Goal: Find specific page/section: Find specific page/section

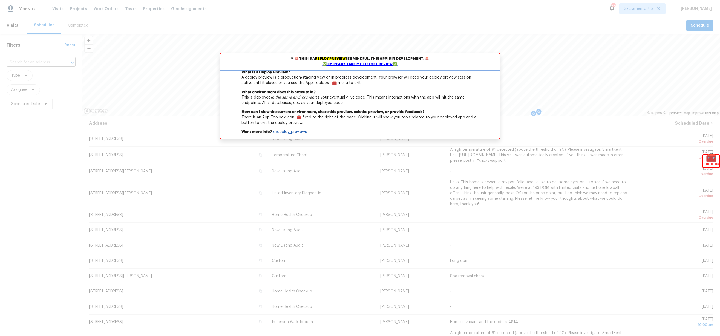
click at [293, 58] on summary "🚨 This is a deploy preview ! Be mindful, this app is in development. 🚨 ✅ I'm re…" at bounding box center [359, 61] width 279 height 16
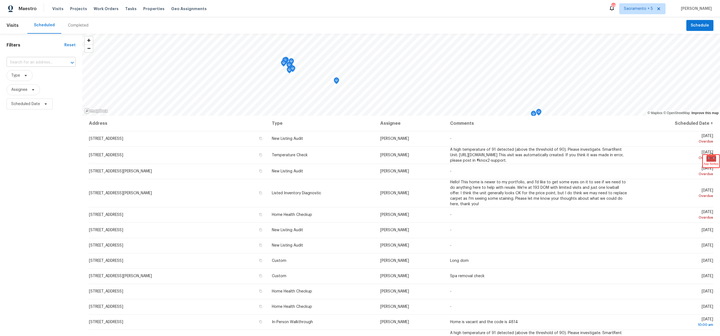
click at [47, 61] on input "text" at bounding box center [34, 62] width 54 height 8
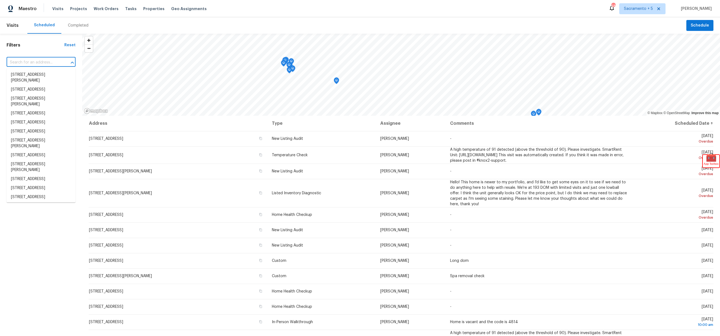
paste input "[STREET_ADDRESS][PERSON_NAME]"
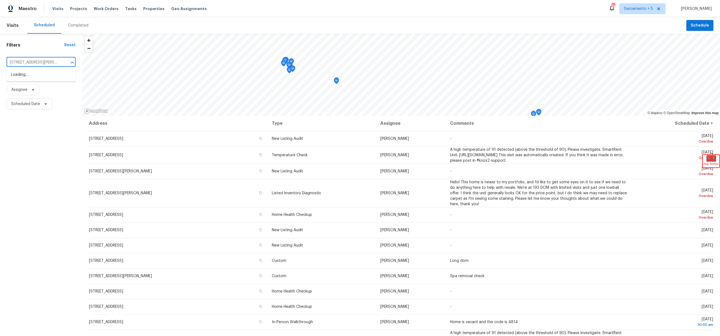
scroll to position [0, 14]
type input "[STREET_ADDRESS][PERSON_NAME]"
click at [653, 7] on span "Sacramento + 5" at bounding box center [638, 8] width 29 height 5
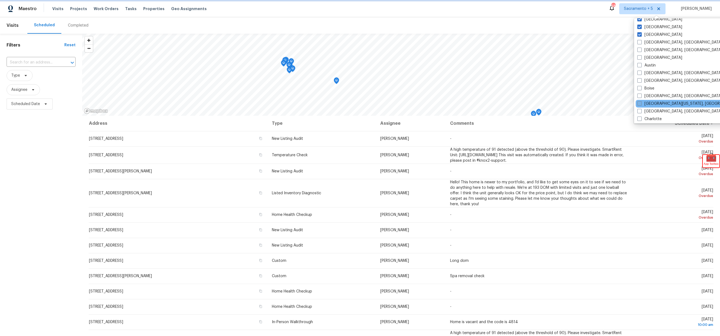
scroll to position [133, 0]
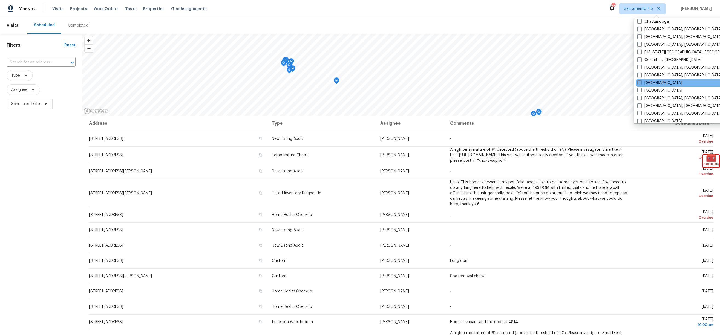
click at [638, 82] on span at bounding box center [640, 83] width 4 height 4
click at [638, 82] on input "[GEOGRAPHIC_DATA]" at bounding box center [640, 82] width 4 height 4
checkbox input "true"
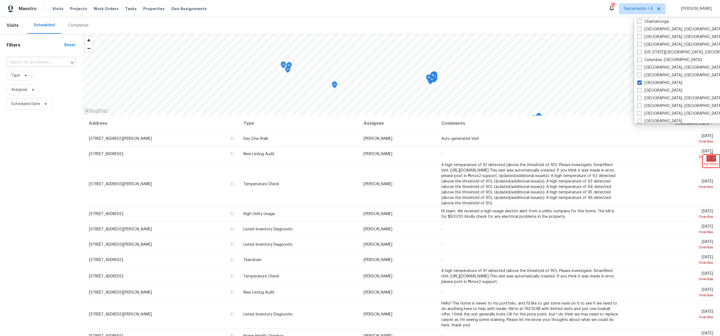
click at [21, 63] on input "text" at bounding box center [34, 62] width 54 height 8
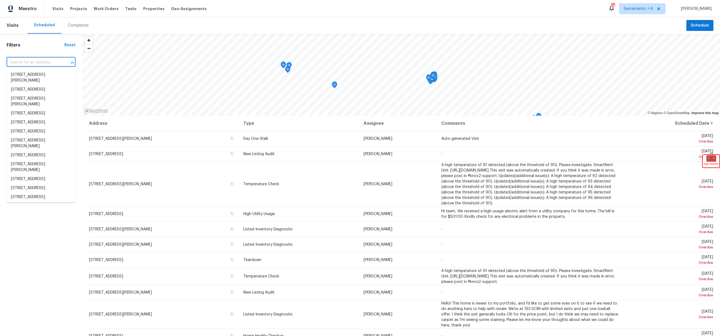
paste input "[STREET_ADDRESS][PERSON_NAME]"
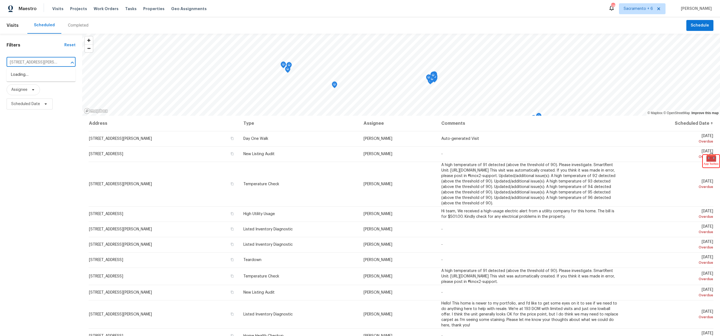
scroll to position [0, 14]
type input "[STREET_ADDRESS][PERSON_NAME]"
click at [145, 8] on span "Properties" at bounding box center [153, 8] width 21 height 5
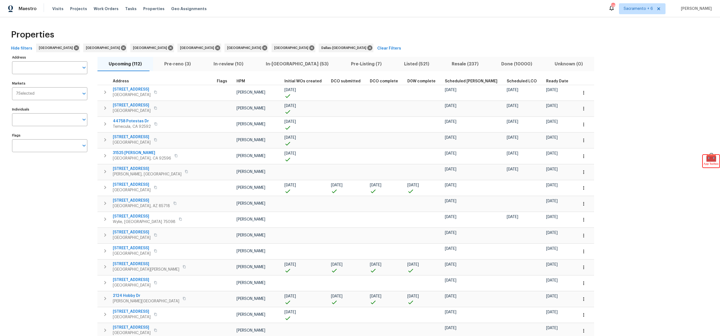
click at [377, 47] on span "Clear Filters" at bounding box center [389, 48] width 24 height 7
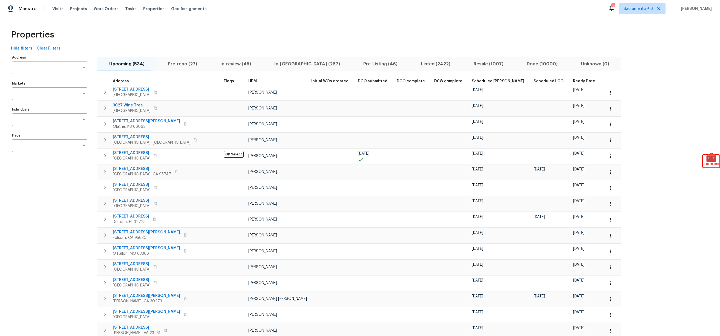
click at [53, 67] on input "Address" at bounding box center [45, 67] width 67 height 13
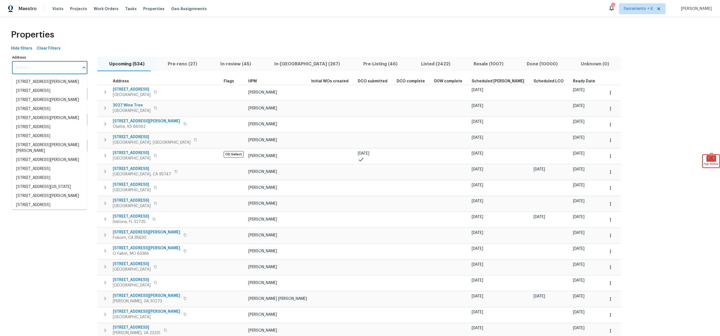
paste input "[STREET_ADDRESS][PERSON_NAME]"
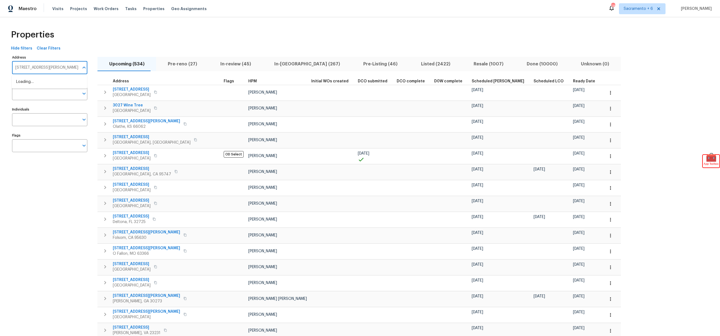
scroll to position [0, 0]
drag, startPoint x: 47, startPoint y: 68, endPoint x: 83, endPoint y: 68, distance: 36.7
click at [120, 70] on div "Address 6015 Liverpool St, Aubrey, TX 76227 Address Markets Markets Individuals…" at bounding box center [360, 275] width 703 height 442
type input "[STREET_ADDRESS]"
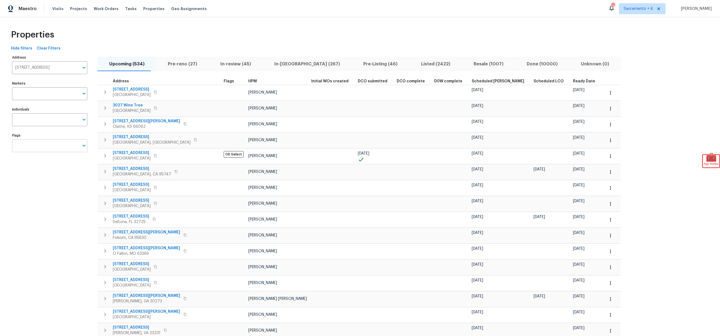
drag, startPoint x: 68, startPoint y: 171, endPoint x: 52, endPoint y: 142, distance: 33.7
click at [68, 171] on div "Address 6015 Liverpool St Address Markets Markets Individuals Individuals Flags…" at bounding box center [53, 275] width 82 height 442
click at [27, 8] on span "Maestro" at bounding box center [28, 8] width 18 height 5
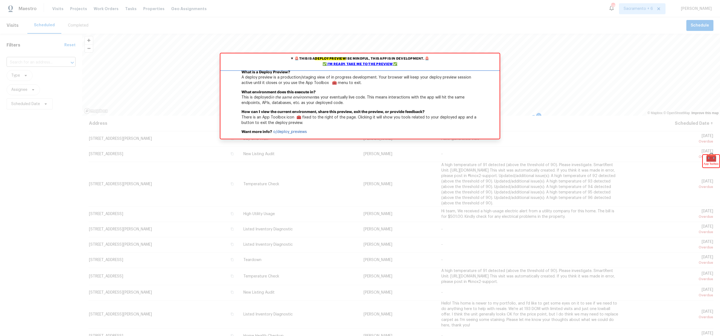
click at [340, 65] on div "✅ I'm ready, take me to the preview ✅" at bounding box center [360, 64] width 277 height 5
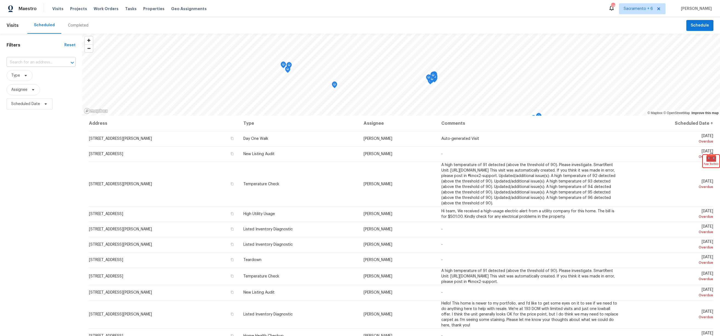
click at [45, 67] on div "​" at bounding box center [41, 63] width 69 height 12
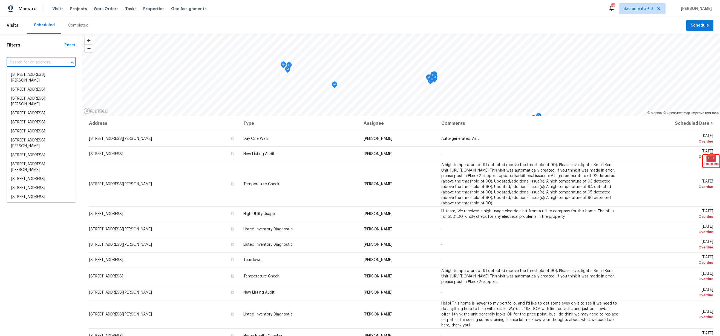
click at [44, 64] on input "text" at bounding box center [34, 62] width 54 height 8
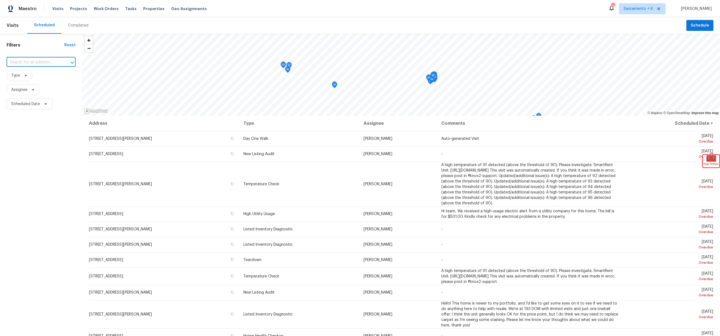
paste input "[STREET_ADDRESS][PERSON_NAME]"
type input "[STREET_ADDRESS][PERSON_NAME]"
click at [80, 24] on div "Completed" at bounding box center [78, 25] width 21 height 5
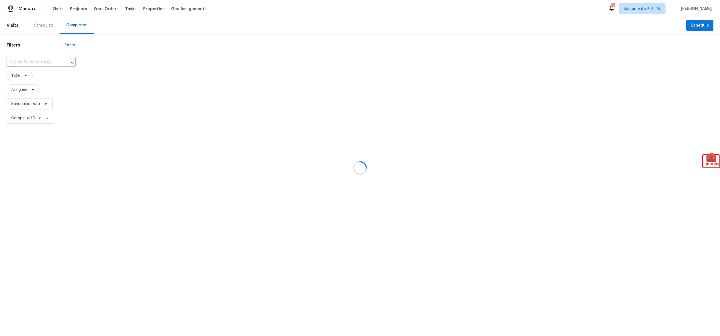
click at [43, 61] on div at bounding box center [360, 168] width 720 height 336
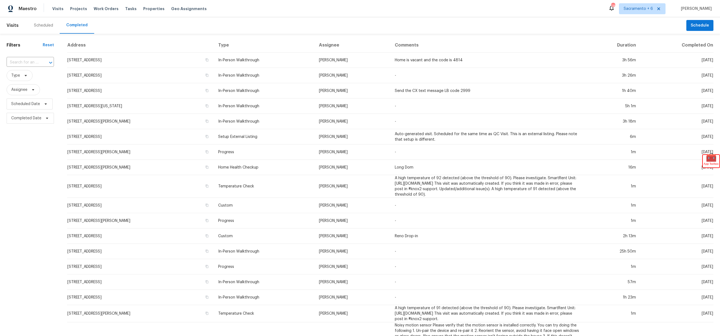
click at [43, 61] on div at bounding box center [47, 63] width 14 height 8
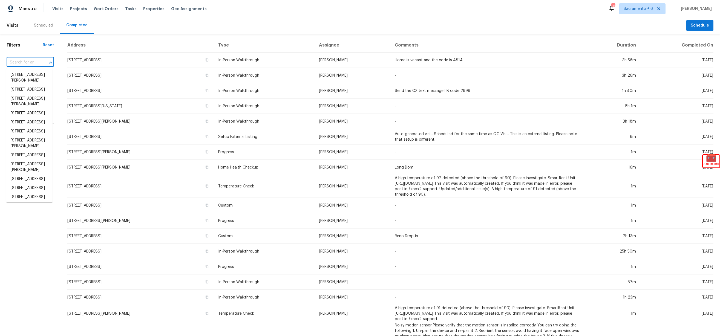
paste input "[STREET_ADDRESS][PERSON_NAME]"
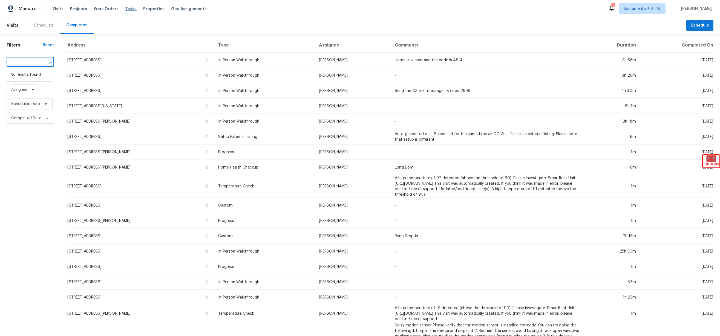
type input "[STREET_ADDRESS][PERSON_NAME]"
click at [125, 9] on span "Tasks" at bounding box center [131, 9] width 12 height 4
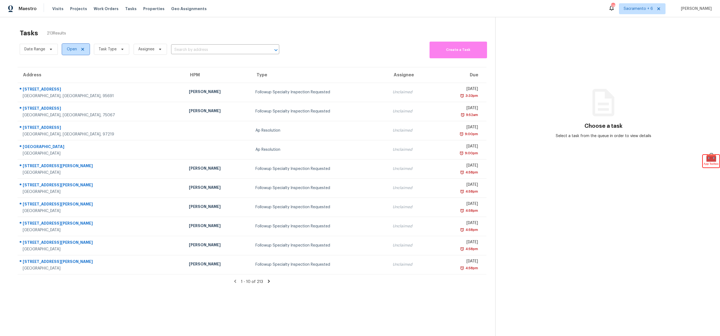
click at [70, 48] on span "Open" at bounding box center [72, 49] width 10 height 5
click at [68, 72] on span at bounding box center [67, 72] width 4 height 4
click at [68, 72] on input "Closed" at bounding box center [67, 72] width 4 height 4
checkbox input "true"
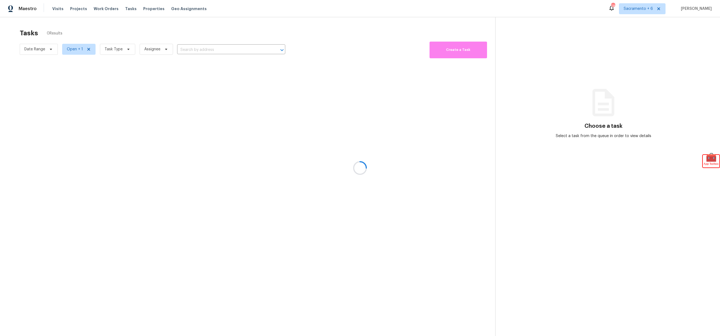
click at [199, 48] on div at bounding box center [360, 168] width 720 height 336
drag, startPoint x: 176, startPoint y: 48, endPoint x: 179, endPoint y: 48, distance: 2.8
click at [176, 48] on div at bounding box center [360, 168] width 720 height 336
click at [188, 48] on div at bounding box center [360, 168] width 720 height 336
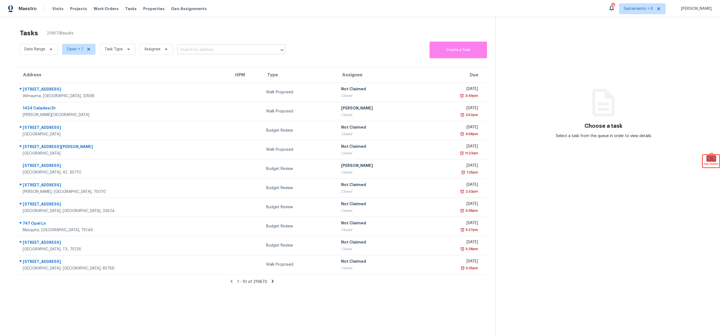
click at [209, 46] on input "text" at bounding box center [223, 50] width 93 height 8
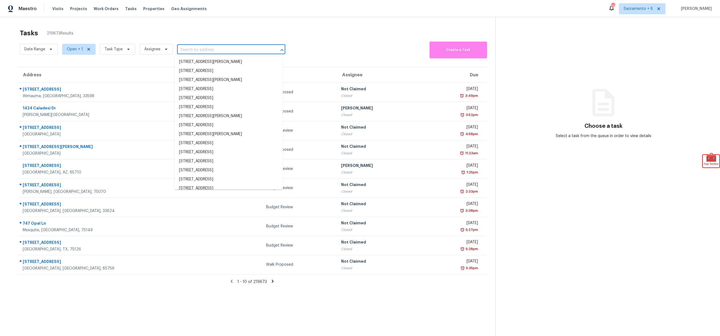
paste input "[STREET_ADDRESS][PERSON_NAME]"
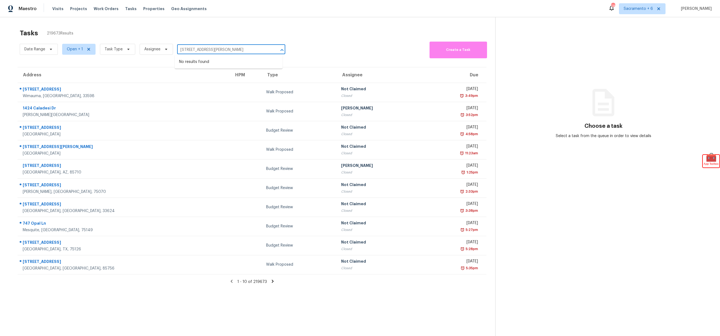
drag, startPoint x: 209, startPoint y: 50, endPoint x: 268, endPoint y: 51, distance: 58.9
click at [268, 51] on div "[STREET_ADDRESS][PERSON_NAME] ​" at bounding box center [231, 50] width 108 height 8
type input "[STREET_ADDRESS]"
click at [183, 37] on div "Tasks 219673 Results" at bounding box center [258, 33] width 476 height 14
click at [114, 50] on span "Task Type" at bounding box center [114, 49] width 18 height 5
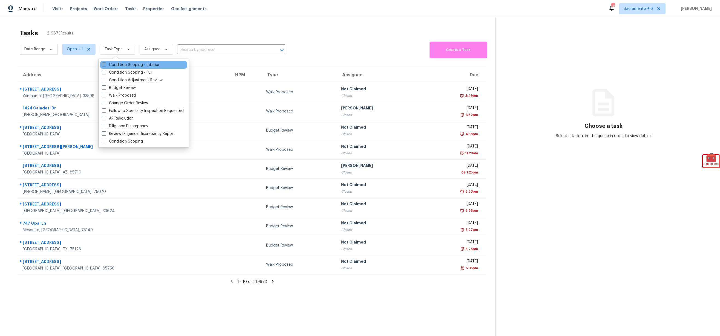
click at [106, 64] on span at bounding box center [104, 64] width 4 height 4
click at [105, 64] on input "Condition Scoping - Interior" at bounding box center [104, 64] width 4 height 4
checkbox input "true"
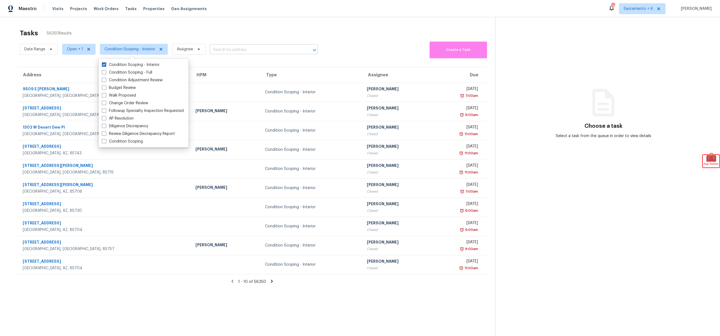
click at [250, 48] on input "text" at bounding box center [256, 50] width 93 height 8
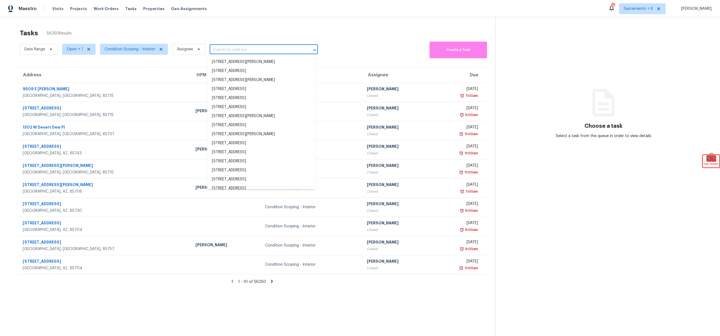
paste input "[STREET_ADDRESS]"
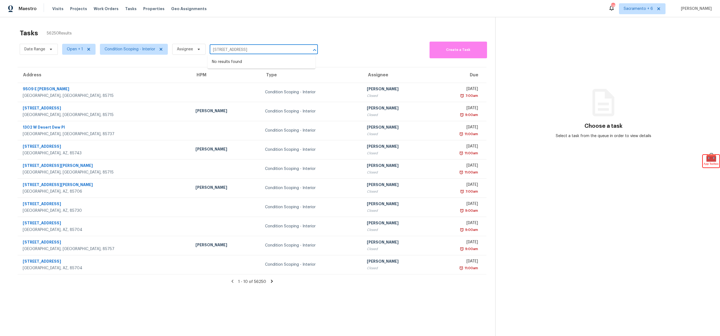
type input "[STREET_ADDRESS]"
click at [650, 13] on span "Sacramento + 6" at bounding box center [642, 8] width 47 height 11
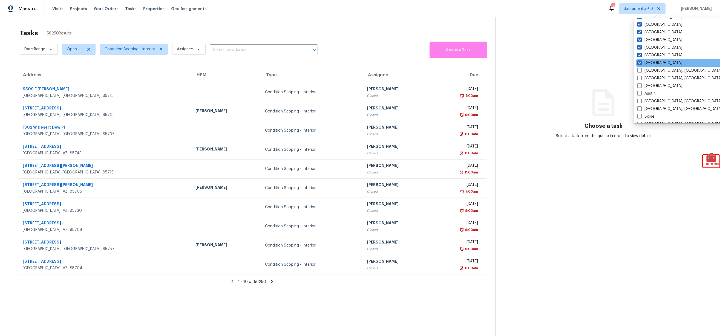
scroll to position [15, 0]
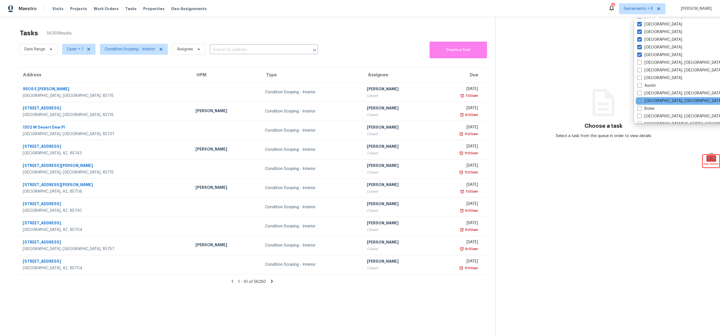
click at [639, 102] on span at bounding box center [640, 101] width 4 height 4
click at [639, 102] on input "[GEOGRAPHIC_DATA], [GEOGRAPHIC_DATA]" at bounding box center [640, 100] width 4 height 4
checkbox input "true"
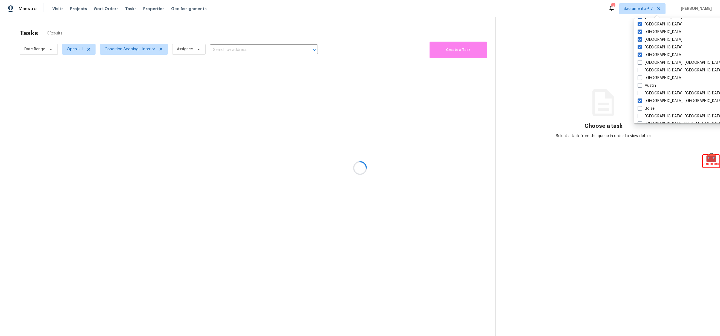
click at [239, 32] on div at bounding box center [360, 168] width 720 height 336
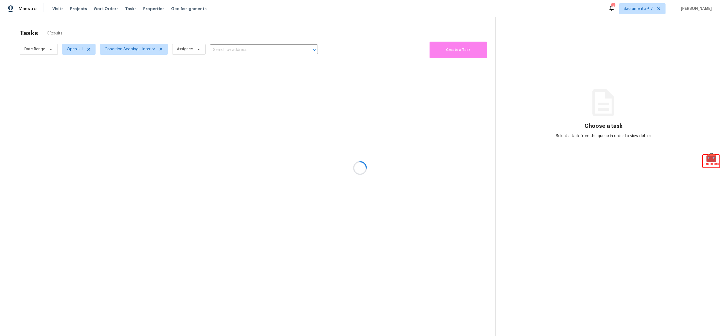
click at [157, 48] on div at bounding box center [360, 168] width 720 height 336
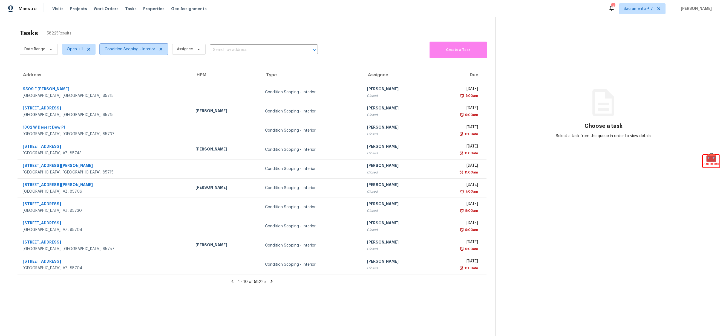
click at [160, 49] on icon at bounding box center [161, 49] width 4 height 4
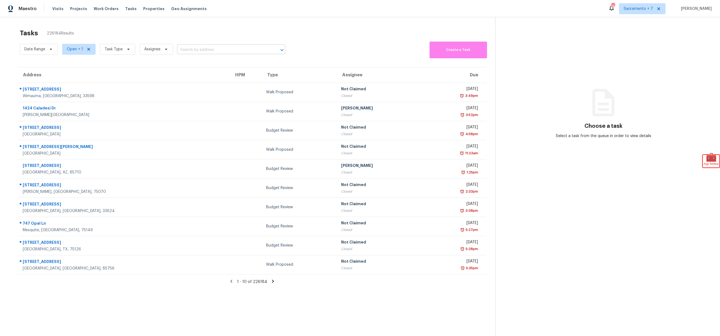
click at [199, 49] on input "text" at bounding box center [223, 50] width 93 height 8
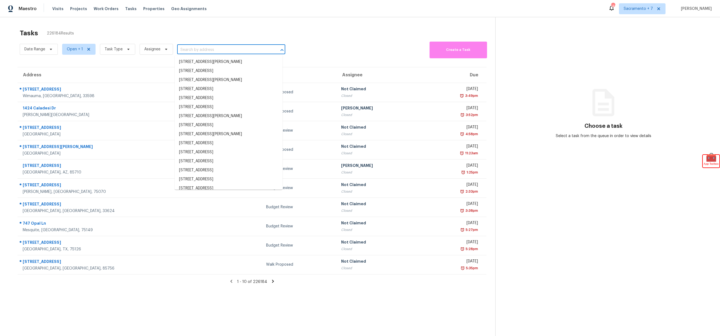
paste input "[STREET_ADDRESS]"
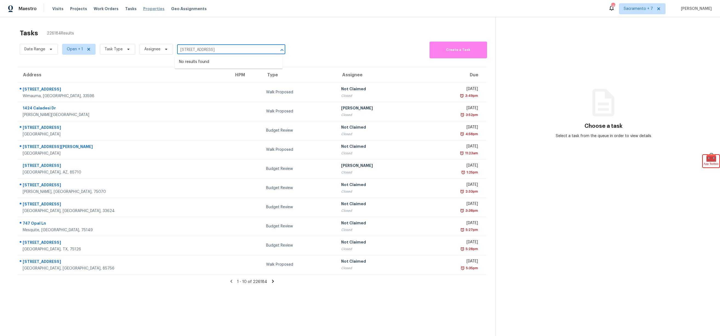
type input "[STREET_ADDRESS]"
click at [143, 8] on span "Properties" at bounding box center [153, 8] width 21 height 5
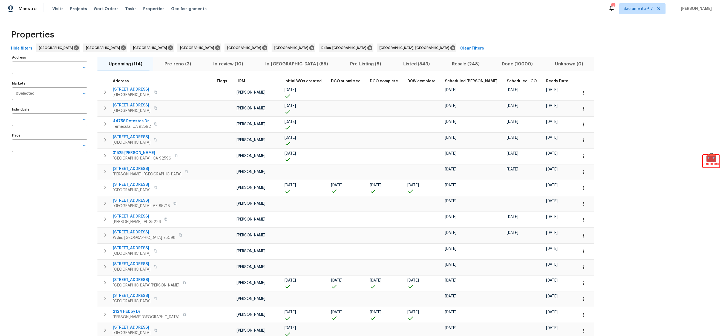
click at [45, 68] on input "Address" at bounding box center [45, 67] width 67 height 13
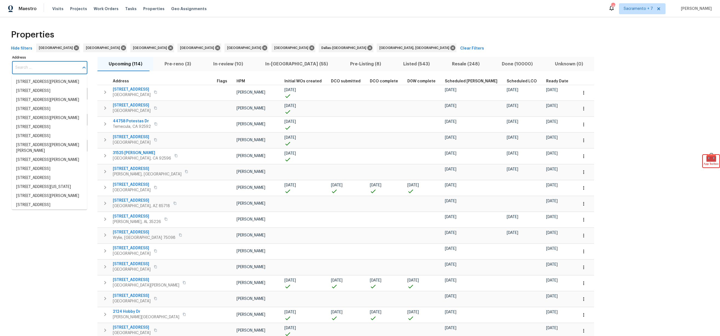
paste input "[STREET_ADDRESS]"
type input "[STREET_ADDRESS]"
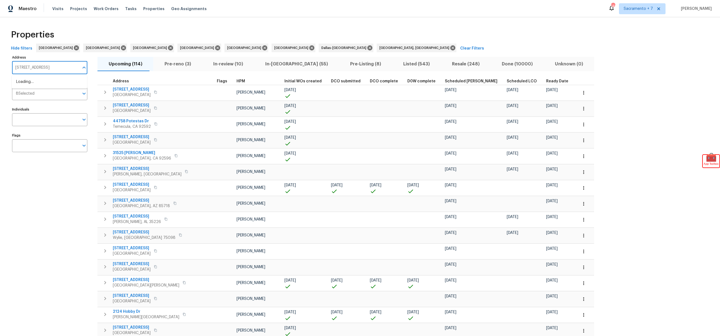
scroll to position [0, 19]
click at [45, 84] on li "[STREET_ADDRESS]" at bounding box center [49, 81] width 75 height 9
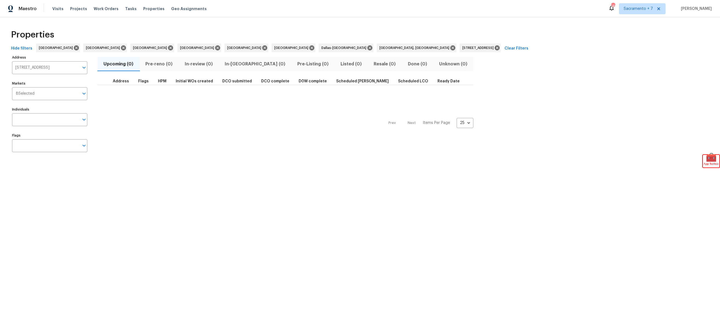
click at [505, 47] on span "Clear Filters" at bounding box center [517, 48] width 24 height 7
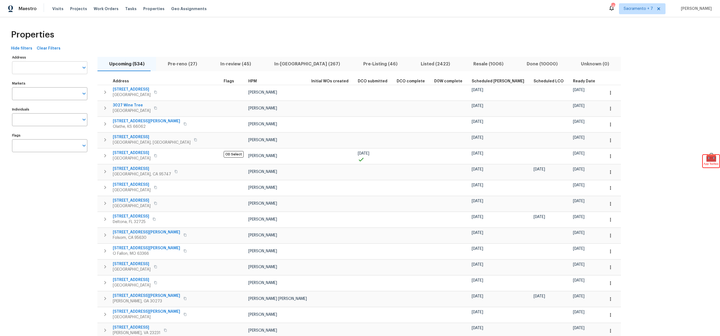
click at [40, 66] on input "Address" at bounding box center [45, 67] width 67 height 13
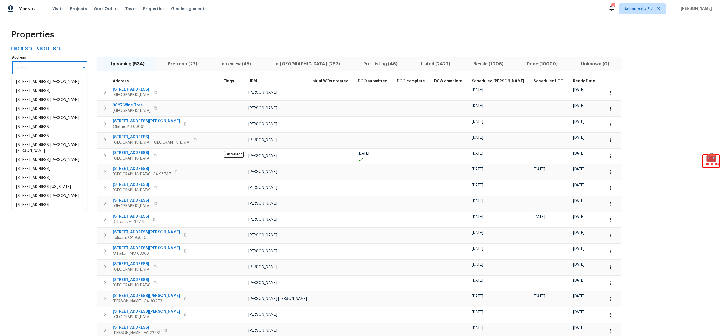
paste input "[STREET_ADDRESS]"
type input "[STREET_ADDRESS]"
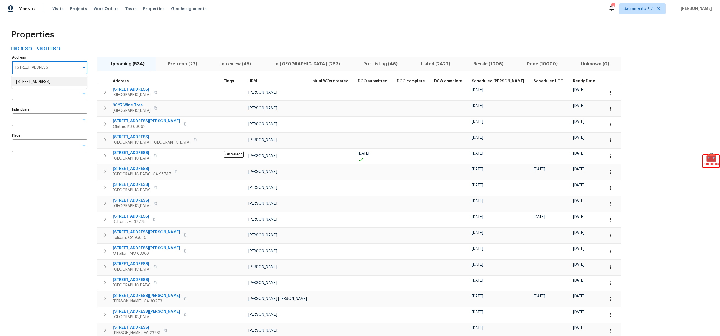
click at [44, 81] on li "[STREET_ADDRESS]" at bounding box center [49, 81] width 75 height 9
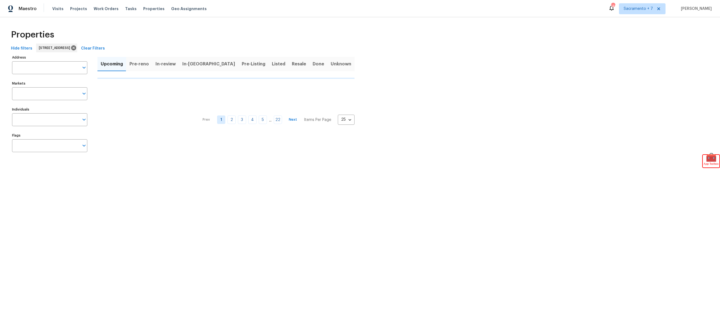
type input "[STREET_ADDRESS]"
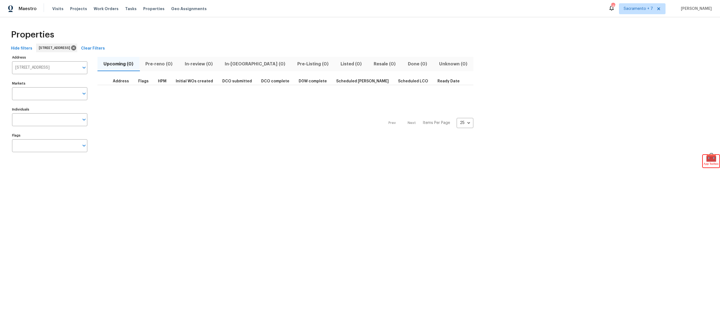
click at [437, 67] on span "Unknown (0)" at bounding box center [454, 64] width 34 height 8
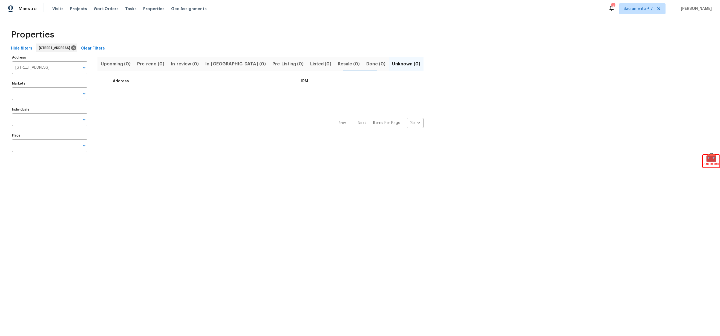
click at [222, 65] on span "In-[GEOGRAPHIC_DATA] (0)" at bounding box center [235, 64] width 61 height 8
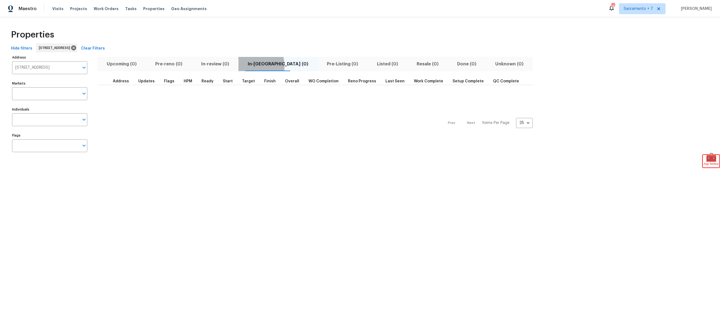
click at [248, 66] on button "In-[GEOGRAPHIC_DATA] (0)" at bounding box center [278, 64] width 79 height 14
click at [35, 8] on span "Maestro" at bounding box center [28, 8] width 18 height 5
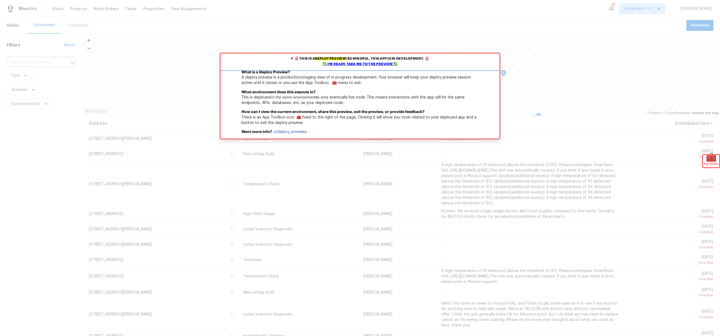
click at [358, 63] on div "✅ I'm ready, take me to the preview ✅" at bounding box center [360, 64] width 277 height 5
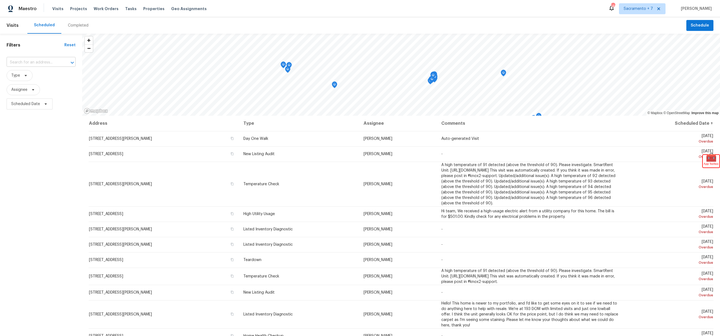
click at [48, 58] on input "text" at bounding box center [34, 62] width 54 height 8
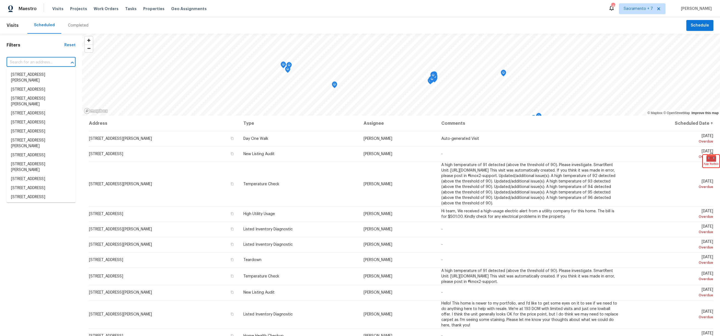
paste input "[STREET_ADDRESS]"
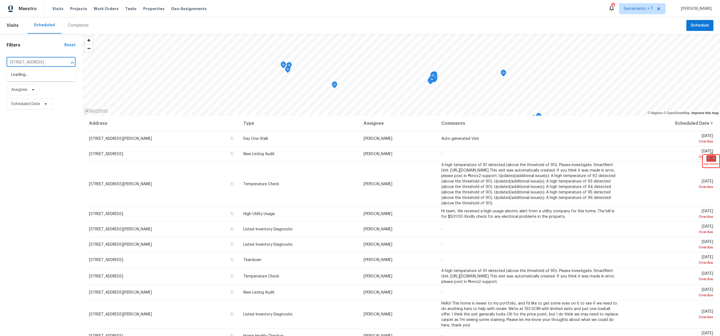
scroll to position [0, 32]
type input "[STREET_ADDRESS]"
drag, startPoint x: 61, startPoint y: 127, endPoint x: 49, endPoint y: 114, distance: 17.7
click at [61, 127] on div "Filters Reset ​ Type Assignee Scheduled Date" at bounding box center [41, 209] width 82 height 351
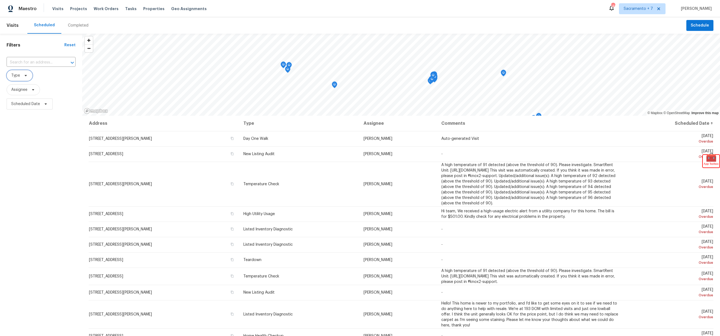
click at [26, 76] on icon at bounding box center [26, 75] width 4 height 4
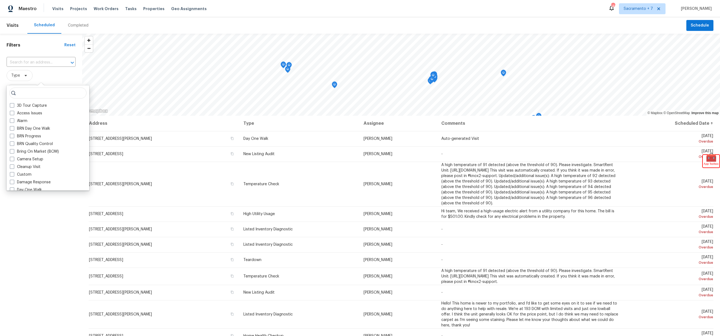
click at [56, 79] on span "Type" at bounding box center [41, 75] width 69 height 11
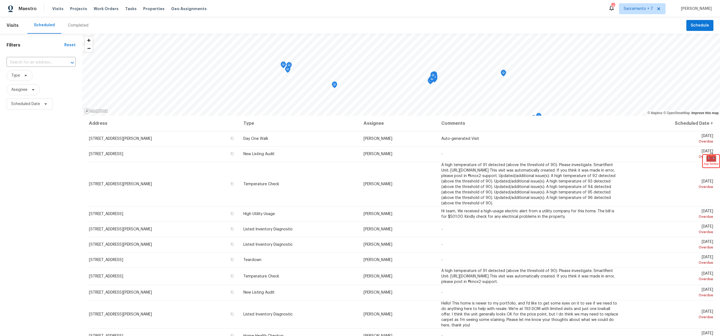
click at [77, 21] on div "Completed" at bounding box center [78, 25] width 34 height 16
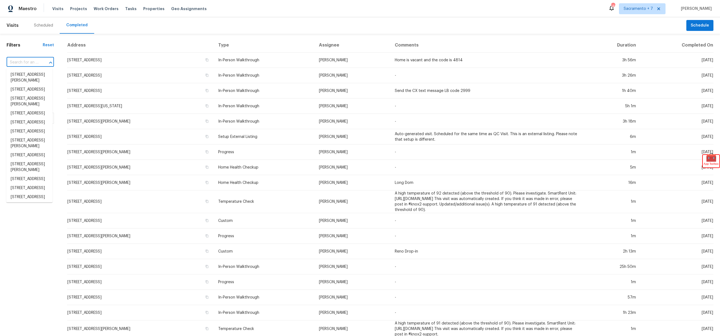
click at [30, 59] on input "text" at bounding box center [23, 62] width 32 height 8
paste input "[STREET_ADDRESS]"
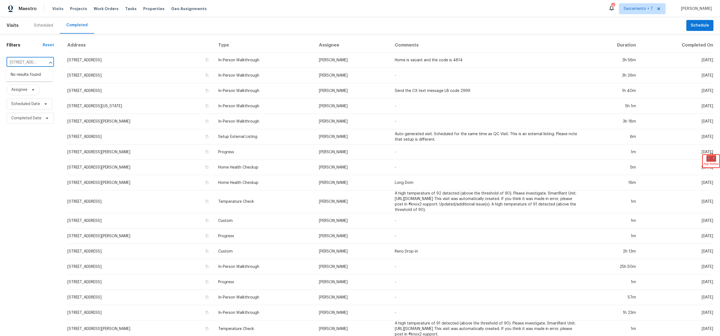
scroll to position [0, 55]
drag, startPoint x: 39, startPoint y: 63, endPoint x: 18, endPoint y: 61, distance: 21.4
click at [18, 61] on div "1033 Graymont Ave W, Birmingham, AL 35204 ​" at bounding box center [30, 62] width 47 height 8
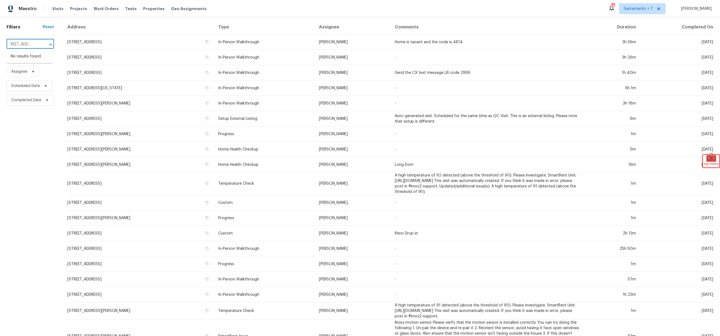
type input "1033 Graymont Ave W"
click at [37, 126] on div "Filters Reset ​ Type Assignee Scheduled Date Completed Date" at bounding box center [30, 200] width 61 height 368
click at [22, 73] on span "Assignee" at bounding box center [19, 71] width 16 height 5
type input "brian holl"
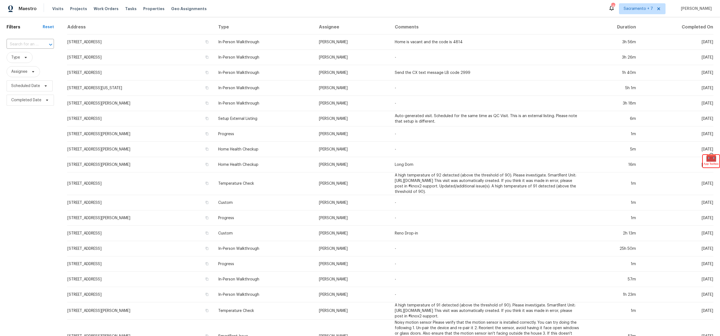
click at [79, 25] on th "Address" at bounding box center [140, 27] width 147 height 15
click at [68, 29] on th "Address" at bounding box center [140, 27] width 147 height 15
click at [77, 23] on th "Address" at bounding box center [140, 27] width 147 height 15
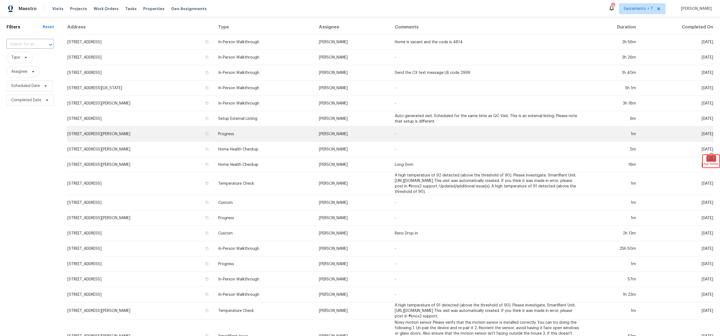
scroll to position [64, 0]
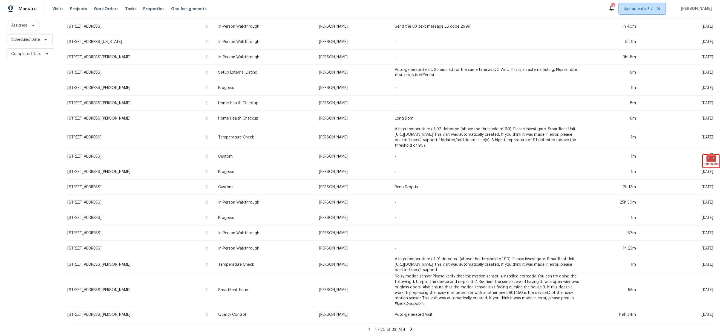
click at [646, 7] on span "Sacramento + 7" at bounding box center [638, 8] width 29 height 5
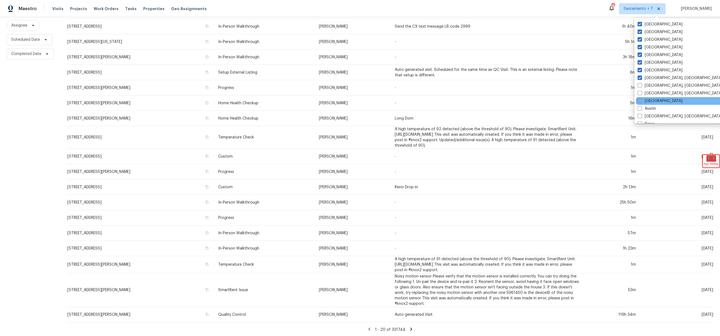
scroll to position [50, 0]
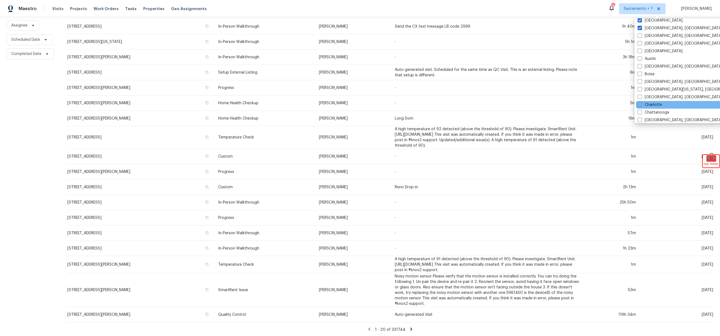
click at [640, 105] on span at bounding box center [640, 104] width 4 height 4
click at [640, 105] on input "Charlotte" at bounding box center [640, 104] width 4 height 4
checkbox input "true"
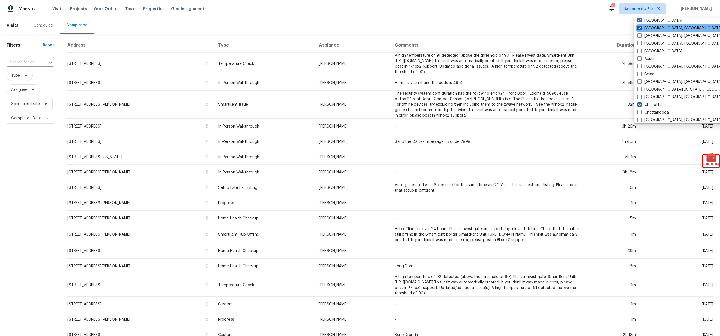
click at [640, 28] on span at bounding box center [640, 28] width 4 height 4
click at [640, 28] on input "[GEOGRAPHIC_DATA], [GEOGRAPHIC_DATA]" at bounding box center [640, 27] width 4 height 4
checkbox input "false"
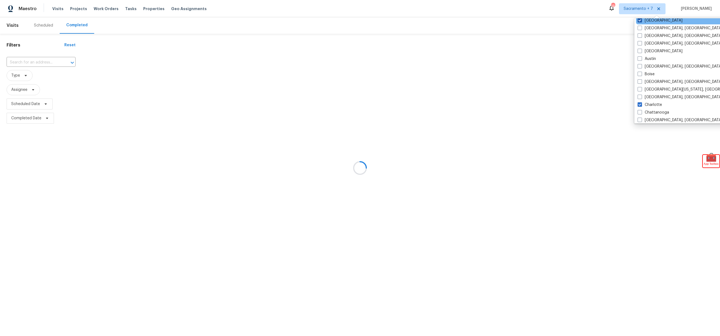
click at [641, 21] on span at bounding box center [640, 20] width 4 height 4
click at [641, 21] on input "[GEOGRAPHIC_DATA]" at bounding box center [640, 20] width 4 height 4
checkbox input "false"
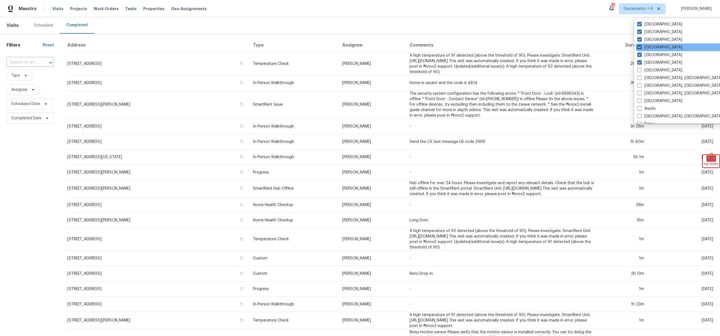
click at [640, 48] on span at bounding box center [640, 47] width 4 height 4
click at [640, 48] on input "[GEOGRAPHIC_DATA]" at bounding box center [640, 47] width 4 height 4
checkbox input "false"
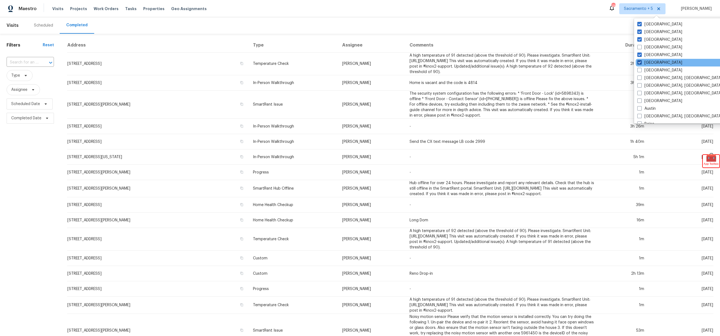
click at [639, 61] on span at bounding box center [640, 62] width 4 height 4
click at [639, 61] on input "[GEOGRAPHIC_DATA]" at bounding box center [640, 62] width 4 height 4
checkbox input "false"
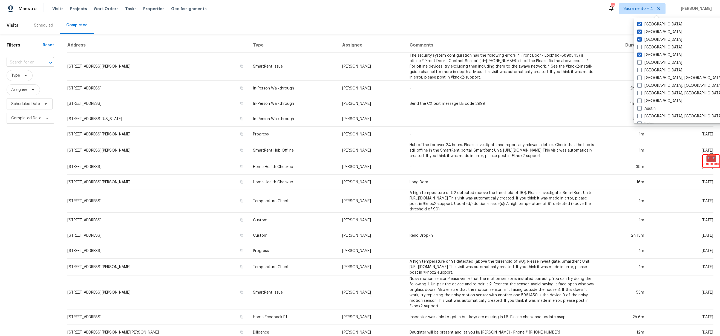
click at [27, 65] on input "text" at bounding box center [23, 62] width 32 height 8
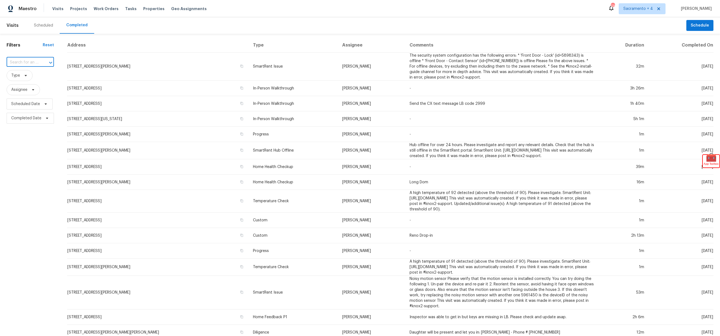
click at [22, 64] on input "text" at bounding box center [23, 62] width 32 height 8
paste input "16902 Hugh Torance Pkwy, Huntersville, NC 28078"
type input "16902 Hugh Torance Pkwy, Huntersville, NC 28078"
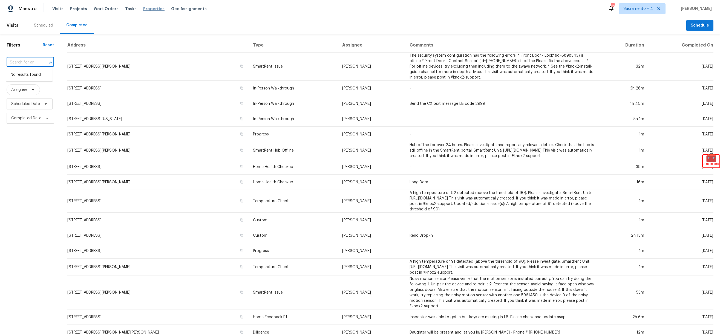
click at [149, 8] on span "Properties" at bounding box center [153, 8] width 21 height 5
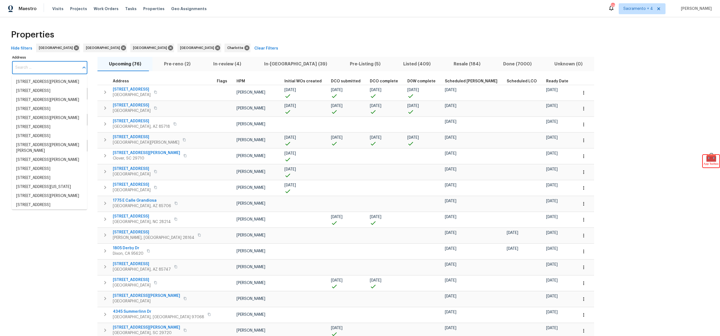
click at [41, 67] on input "Address" at bounding box center [45, 67] width 67 height 13
paste input "16902 Hugh Torance Pkwy, Huntersville, NC 28078"
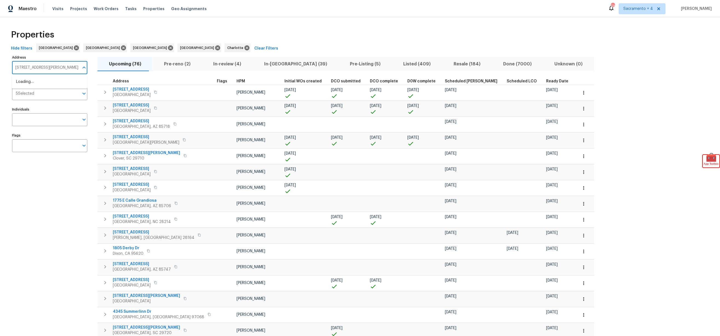
scroll to position [0, 26]
type input "16902 Hugh Torance Pkwy, Huntersville, NC 28078"
click at [254, 47] on span "Clear Filters" at bounding box center [266, 48] width 24 height 7
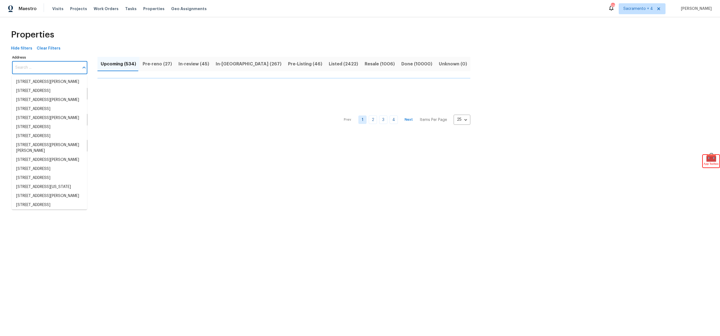
click at [49, 72] on input "Address" at bounding box center [45, 67] width 67 height 13
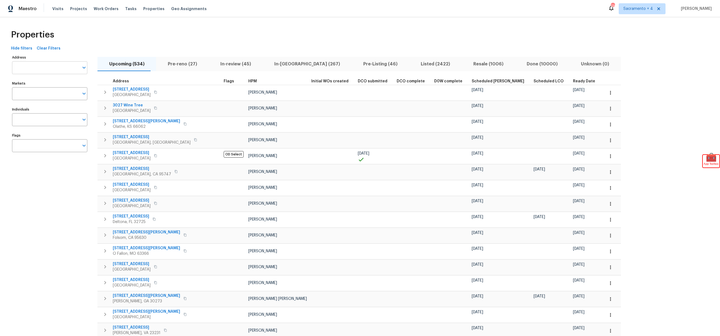
click at [48, 65] on input "Address" at bounding box center [45, 67] width 67 height 13
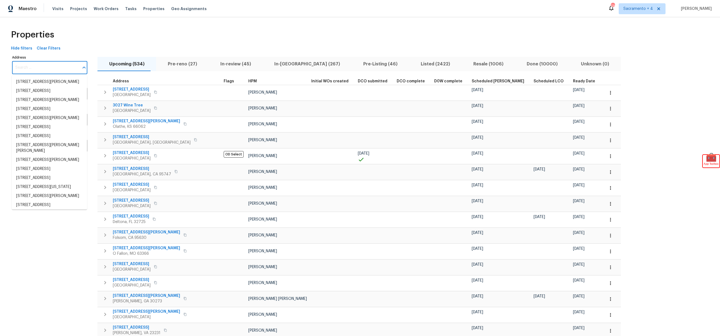
paste input "16902 Hugh Torance Pkwy, Huntersville, NC 28078"
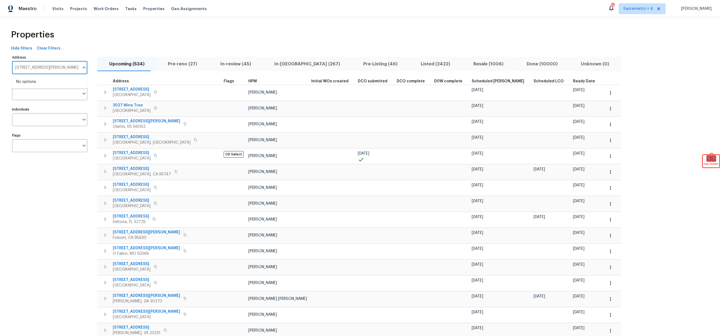
type input "16902 Hugh Torance Pkwy, Huntersville, NC 28078"
click at [122, 39] on div "Properties" at bounding box center [360, 35] width 703 height 18
